Goal: Task Accomplishment & Management: Use online tool/utility

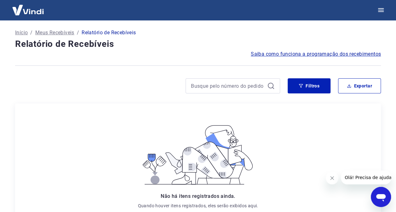
click at [50, 33] on p "Meus Recebíveis" at bounding box center [54, 33] width 39 height 8
click at [25, 31] on p "Início" at bounding box center [21, 33] width 13 height 8
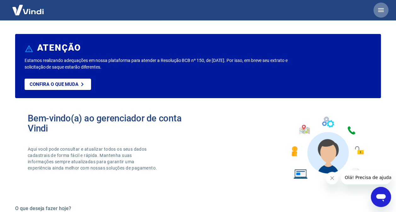
click at [383, 9] on icon "button" at bounding box center [381, 10] width 8 height 8
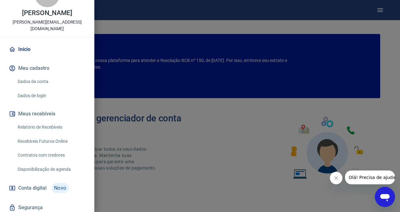
scroll to position [31, 0]
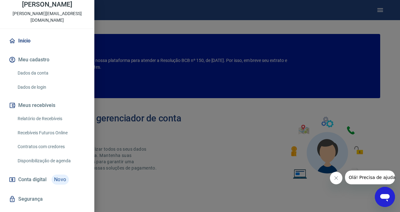
click at [54, 127] on link "Recebíveis Futuros Online" at bounding box center [51, 132] width 72 height 13
